Goal: Find specific page/section: Find specific page/section

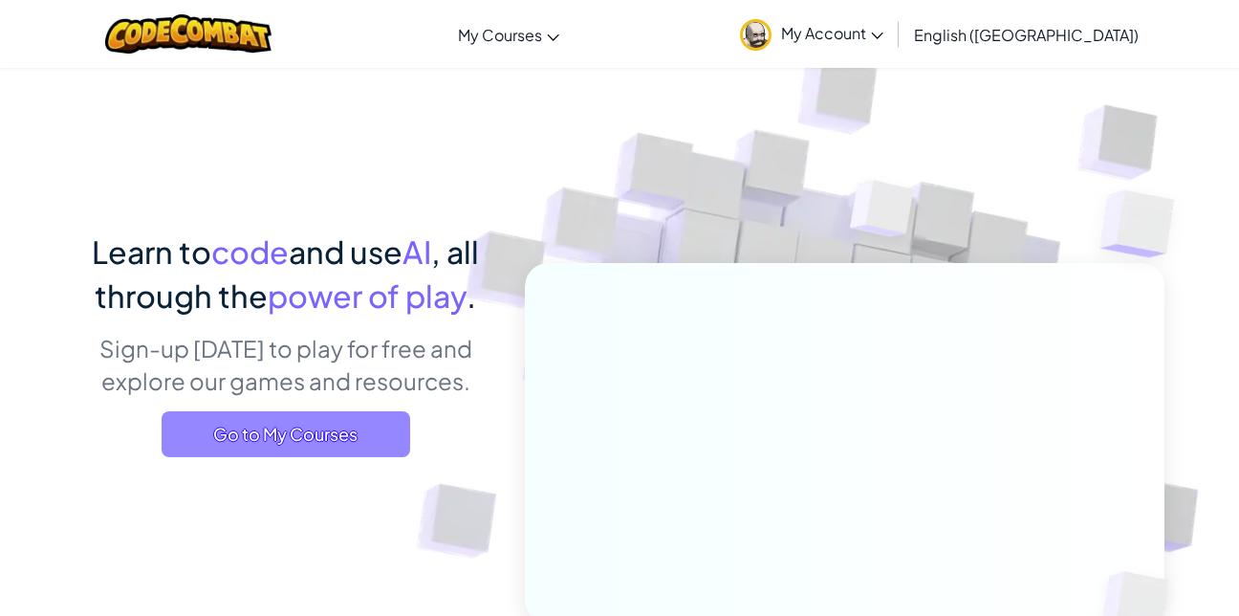
click at [290, 424] on span "Go to My Courses" at bounding box center [286, 434] width 249 height 46
